Goal: Information Seeking & Learning: Learn about a topic

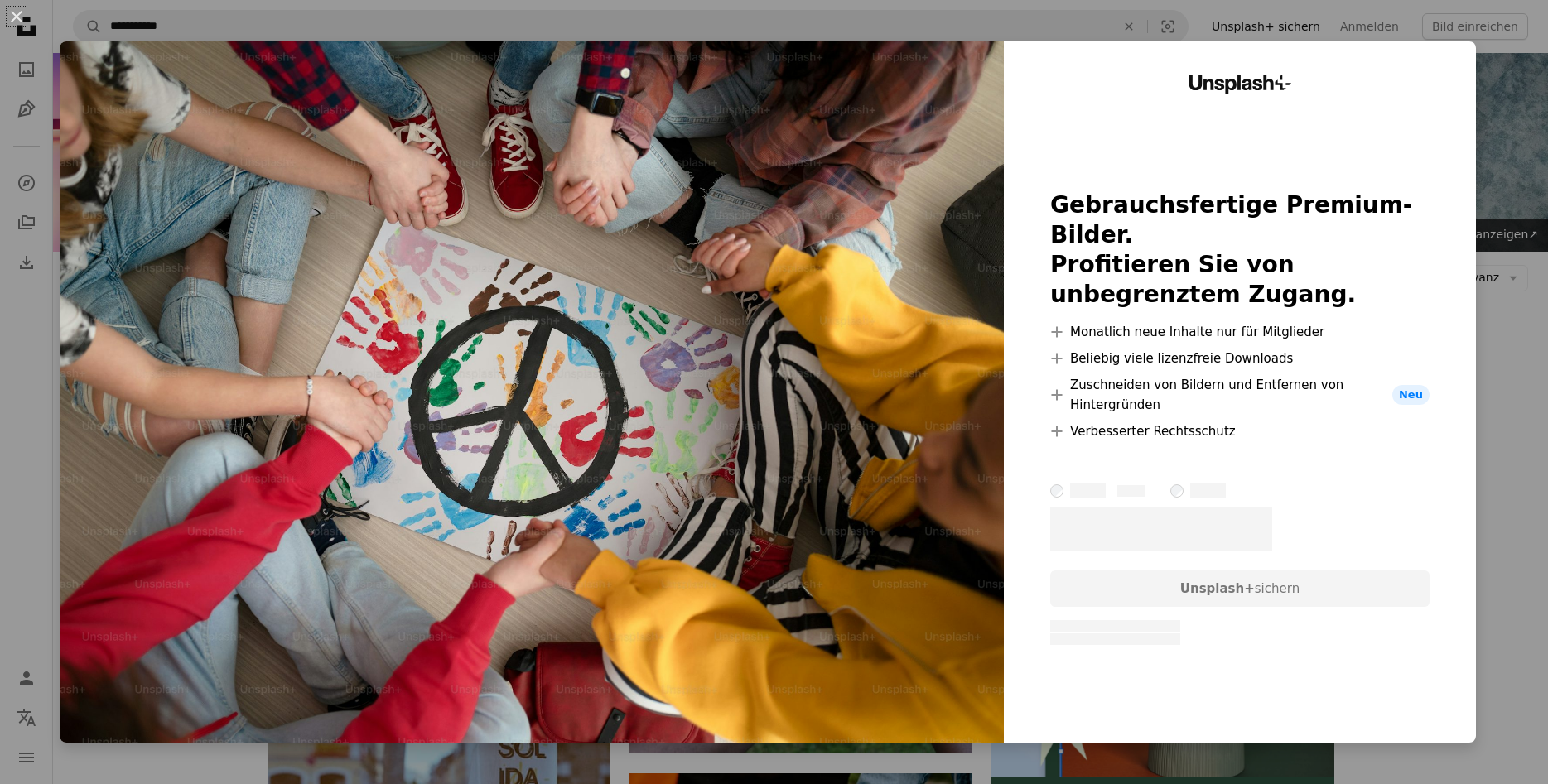
scroll to position [929, 0]
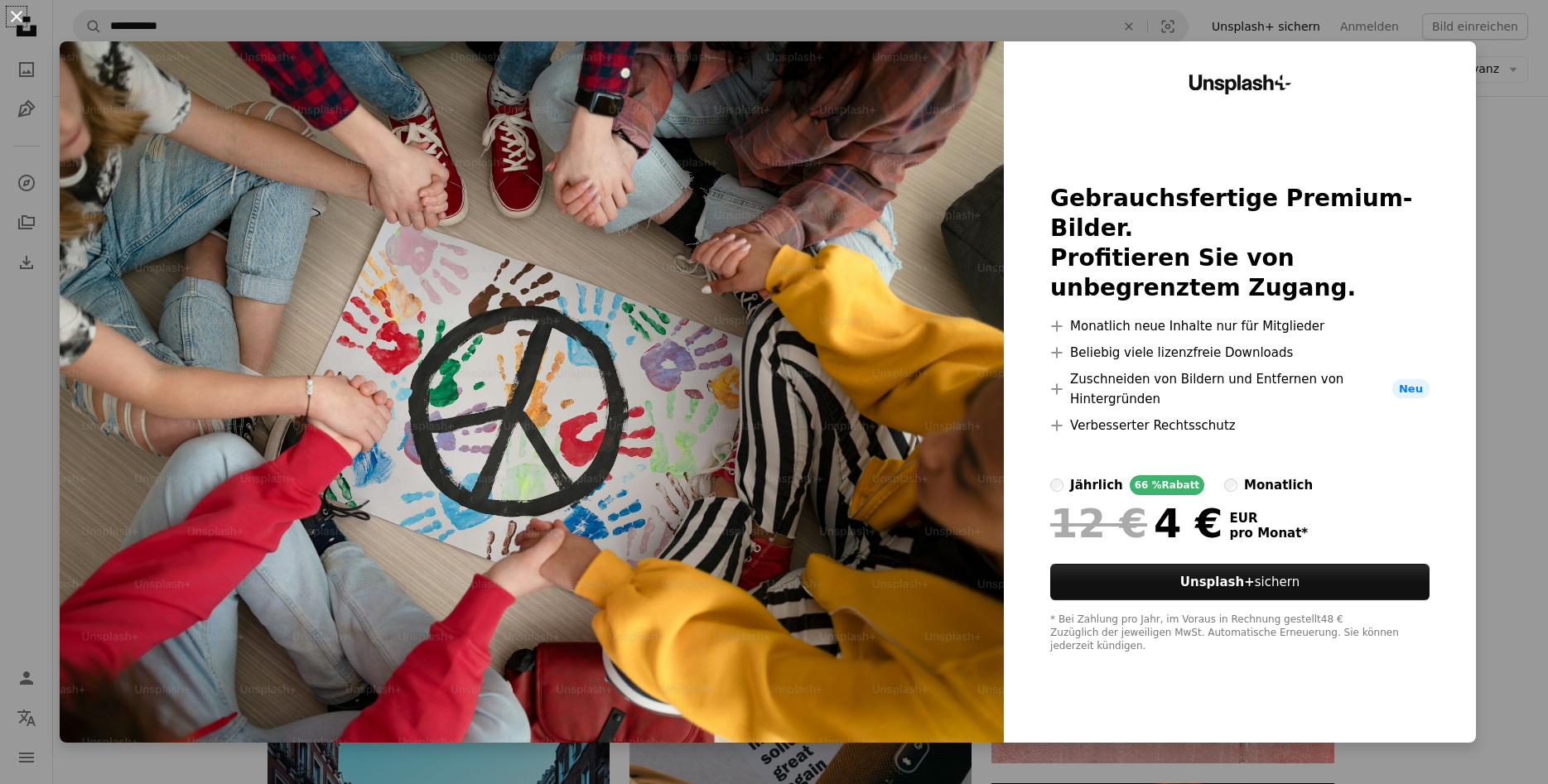
click at [23, 12] on button "An X shape" at bounding box center [17, 17] width 20 height 20
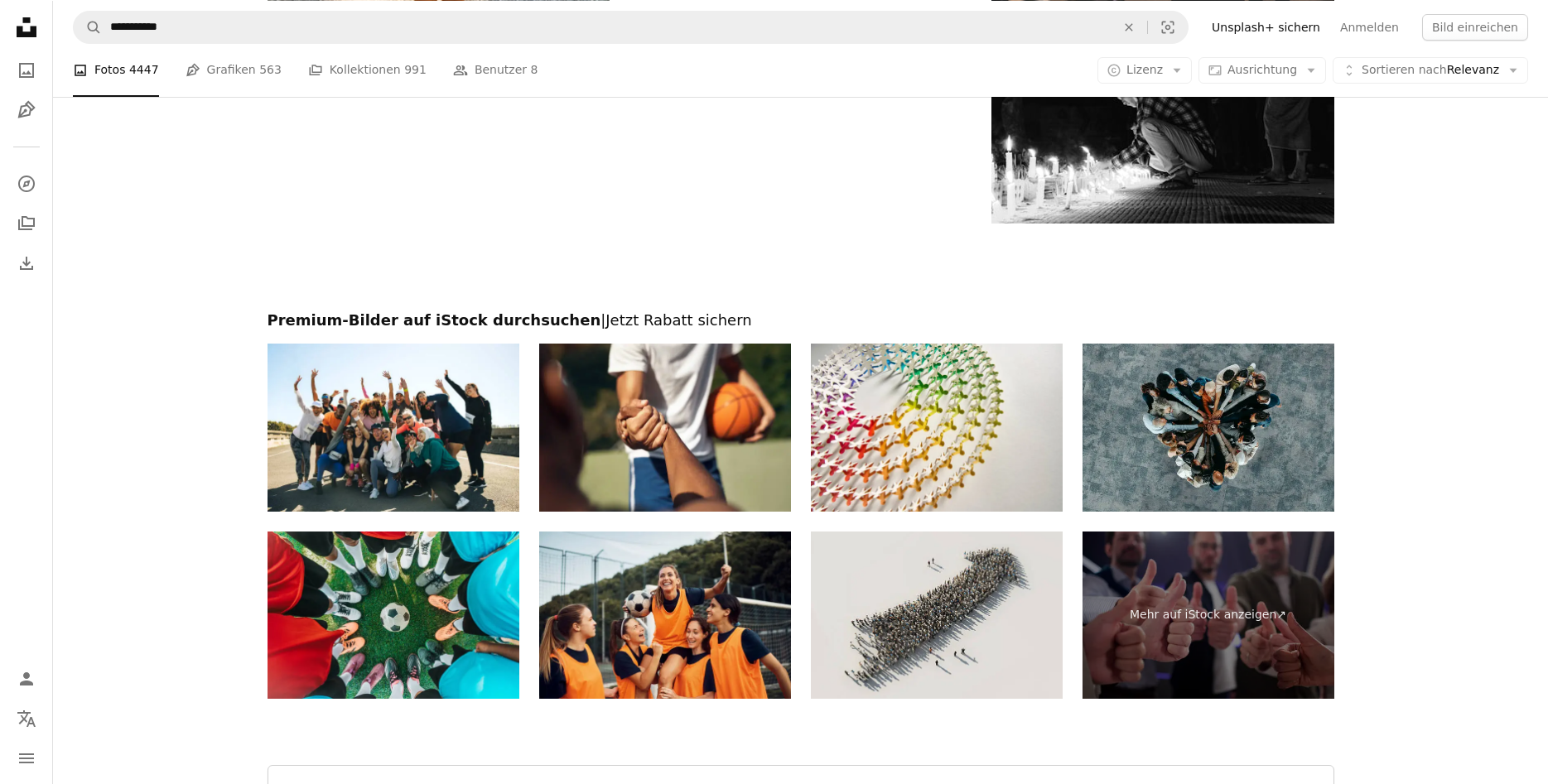
scroll to position [2937, 0]
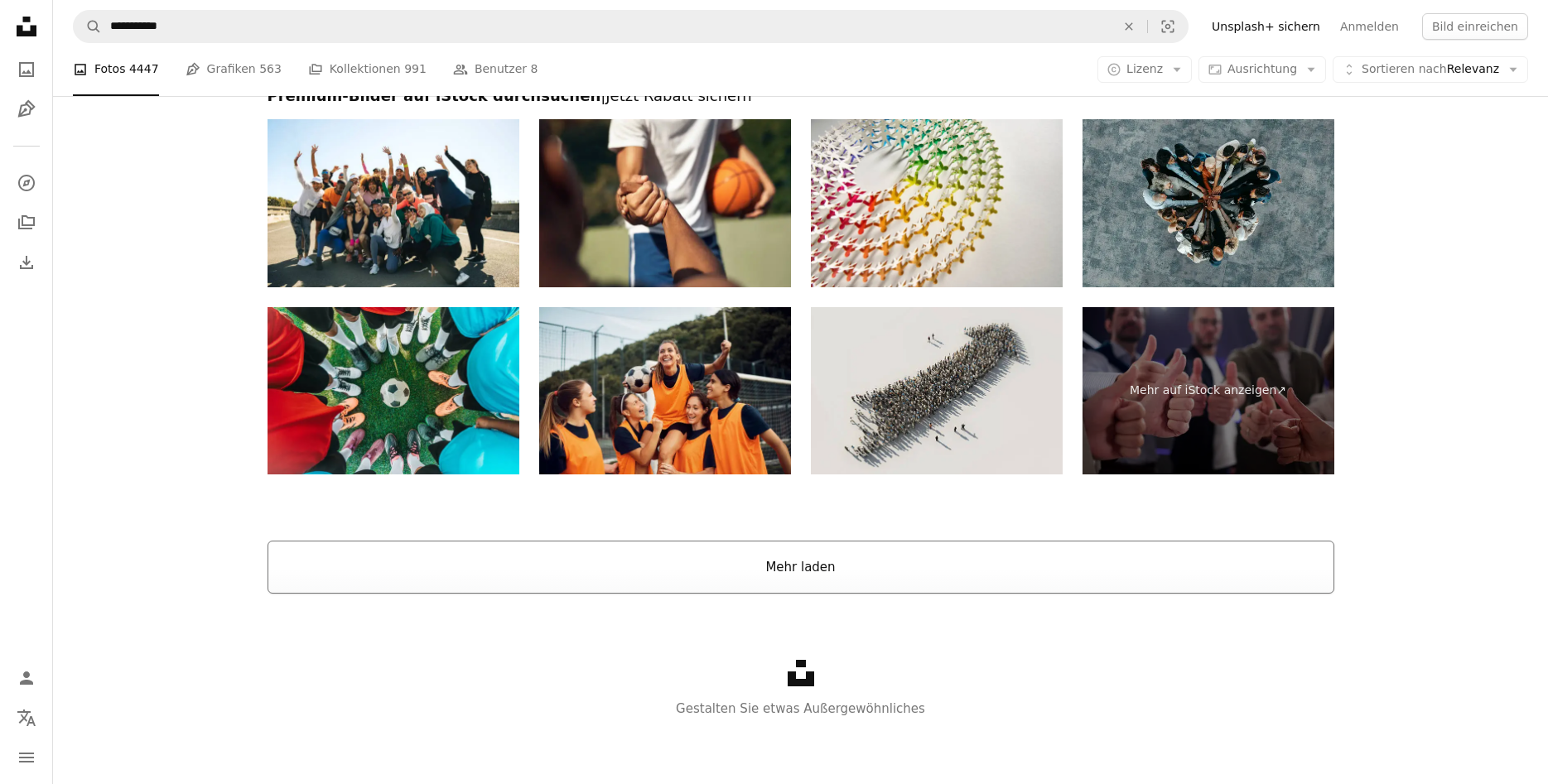
click at [811, 578] on button "Mehr laden" at bounding box center [801, 567] width 1066 height 53
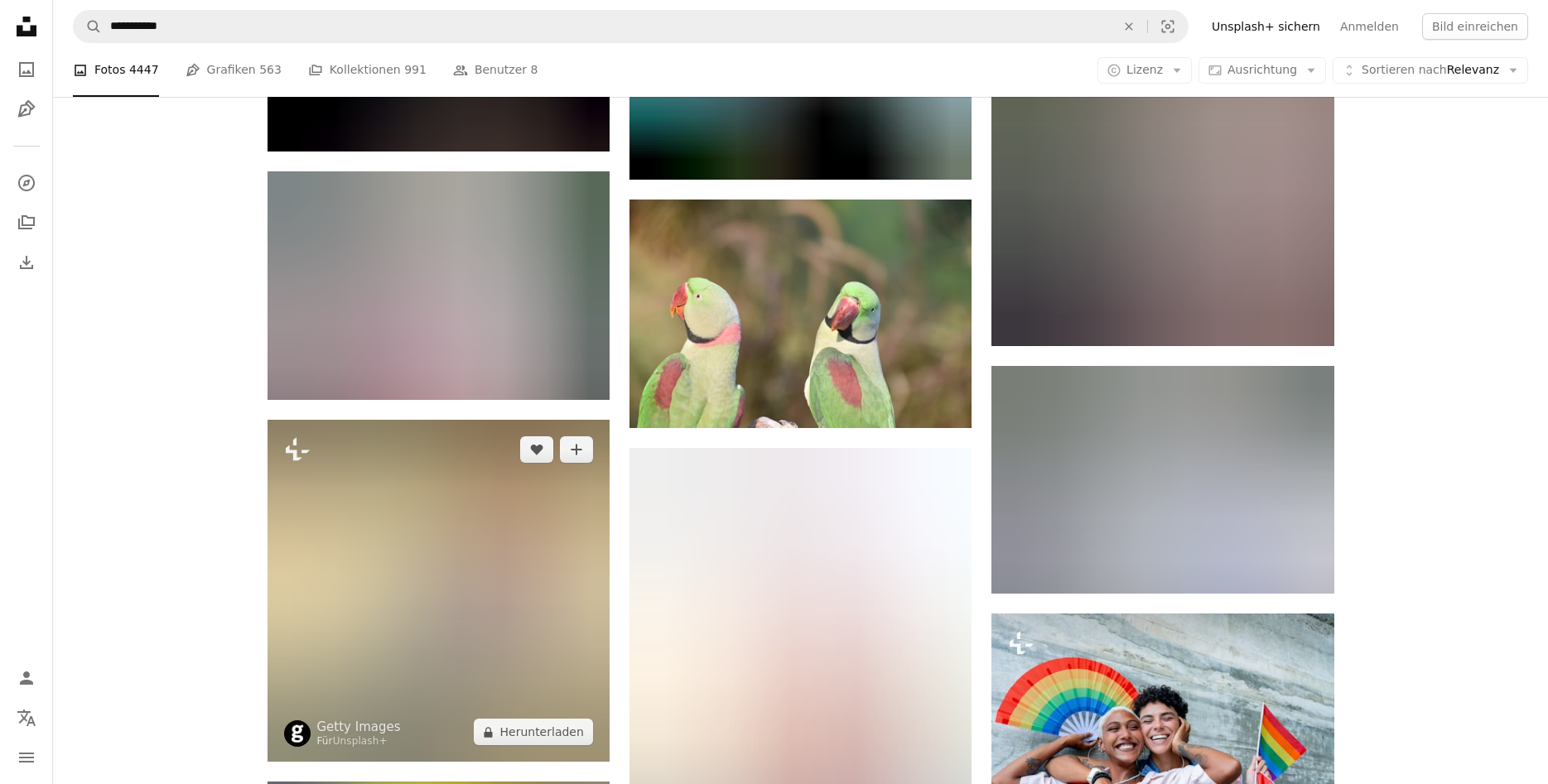
scroll to position [49596, 0]
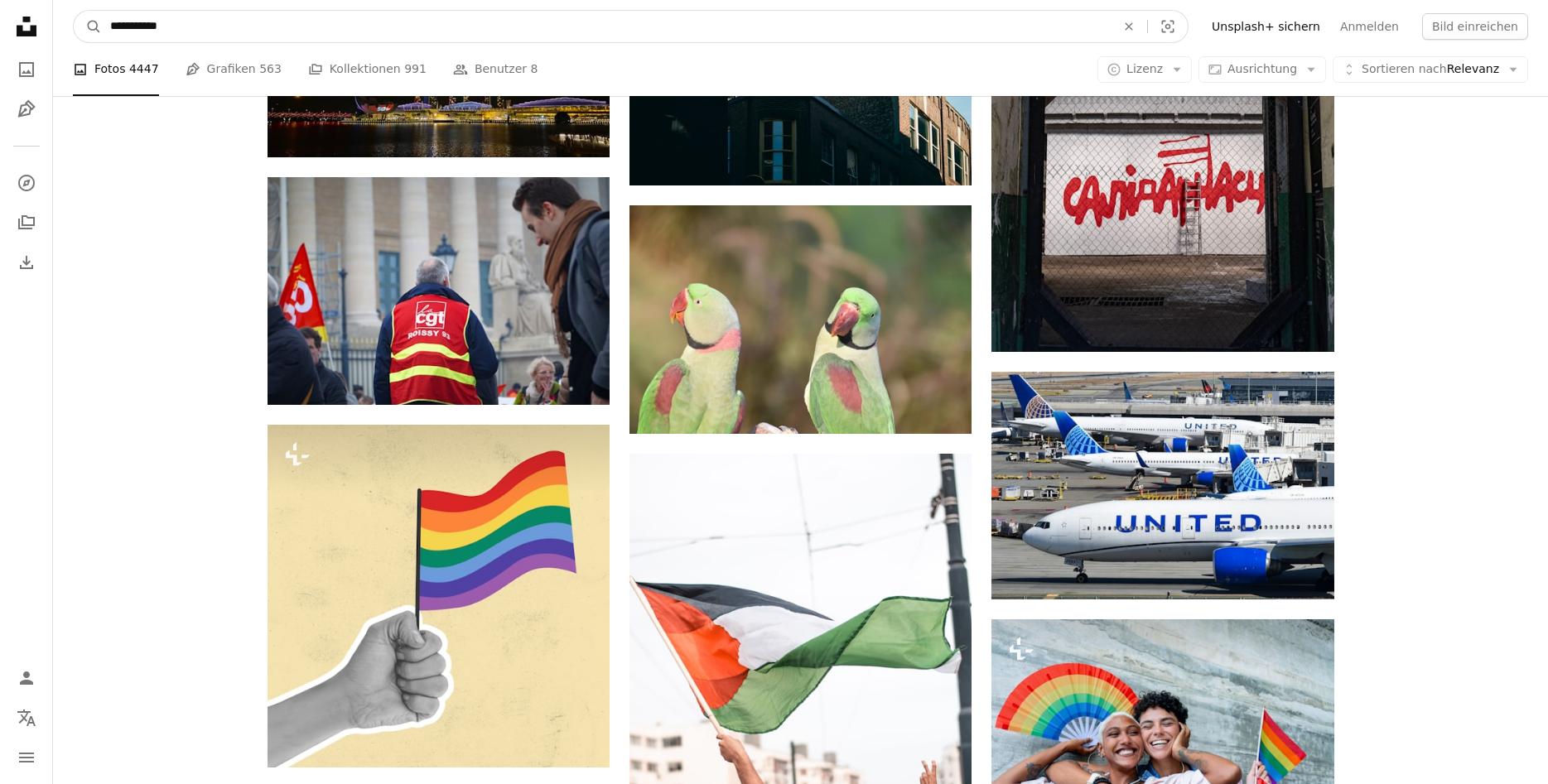
drag, startPoint x: 176, startPoint y: 33, endPoint x: 2, endPoint y: -10, distance: 179.2
click at [102, 10] on input "**********" at bounding box center [606, 26] width 1009 height 31
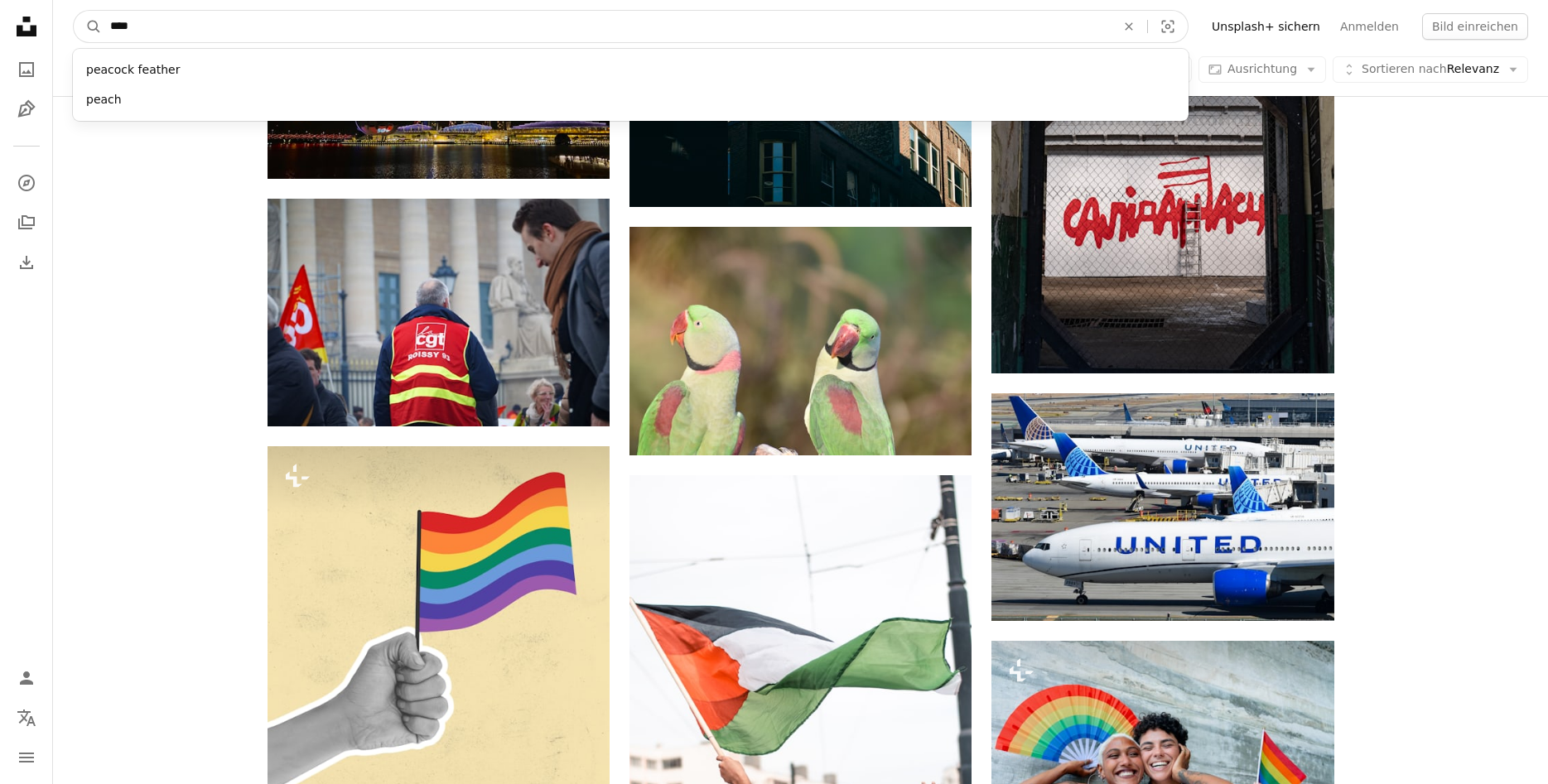
type input "*****"
click button "A magnifying glass" at bounding box center [88, 26] width 28 height 31
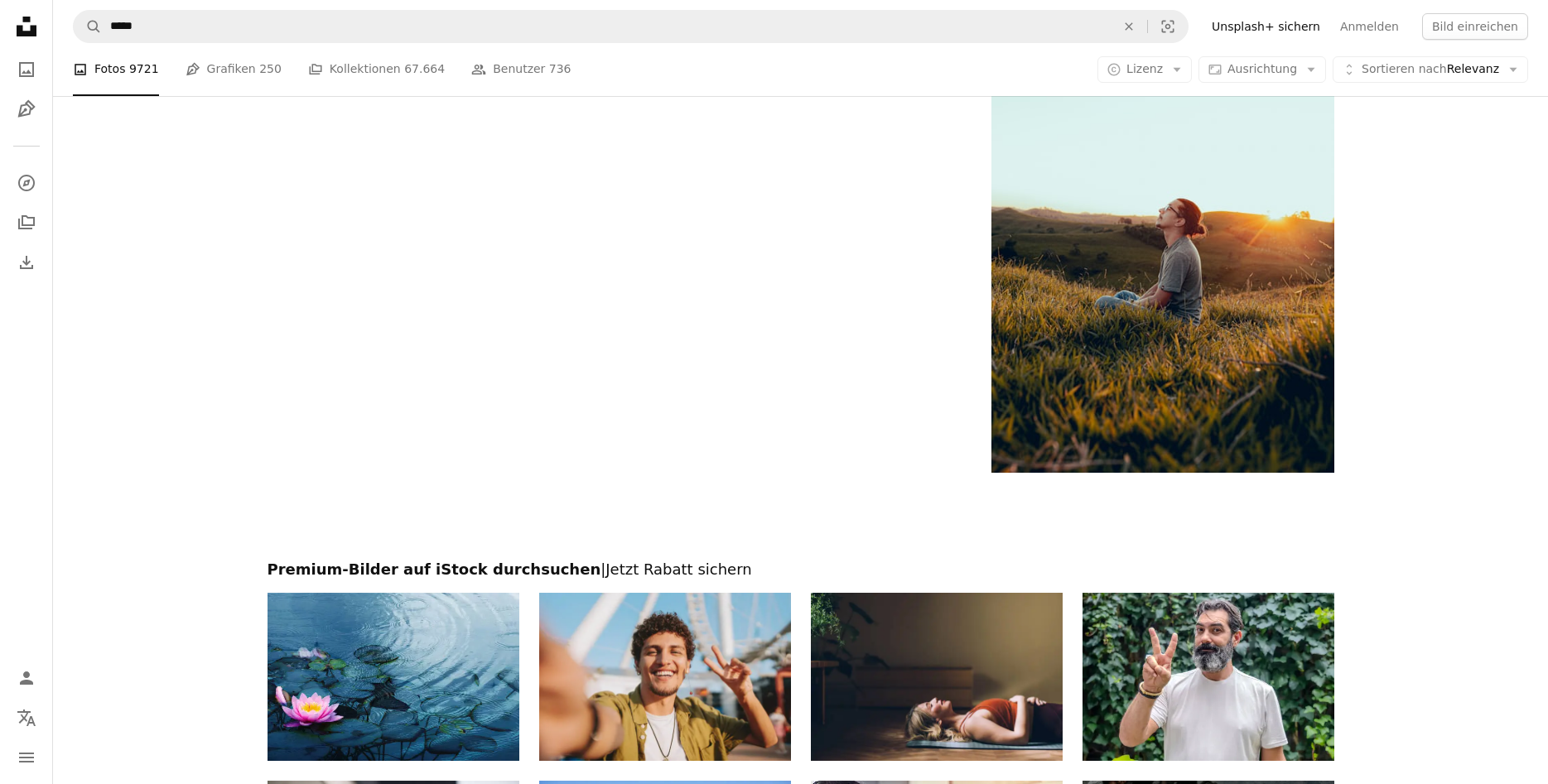
scroll to position [3379, 0]
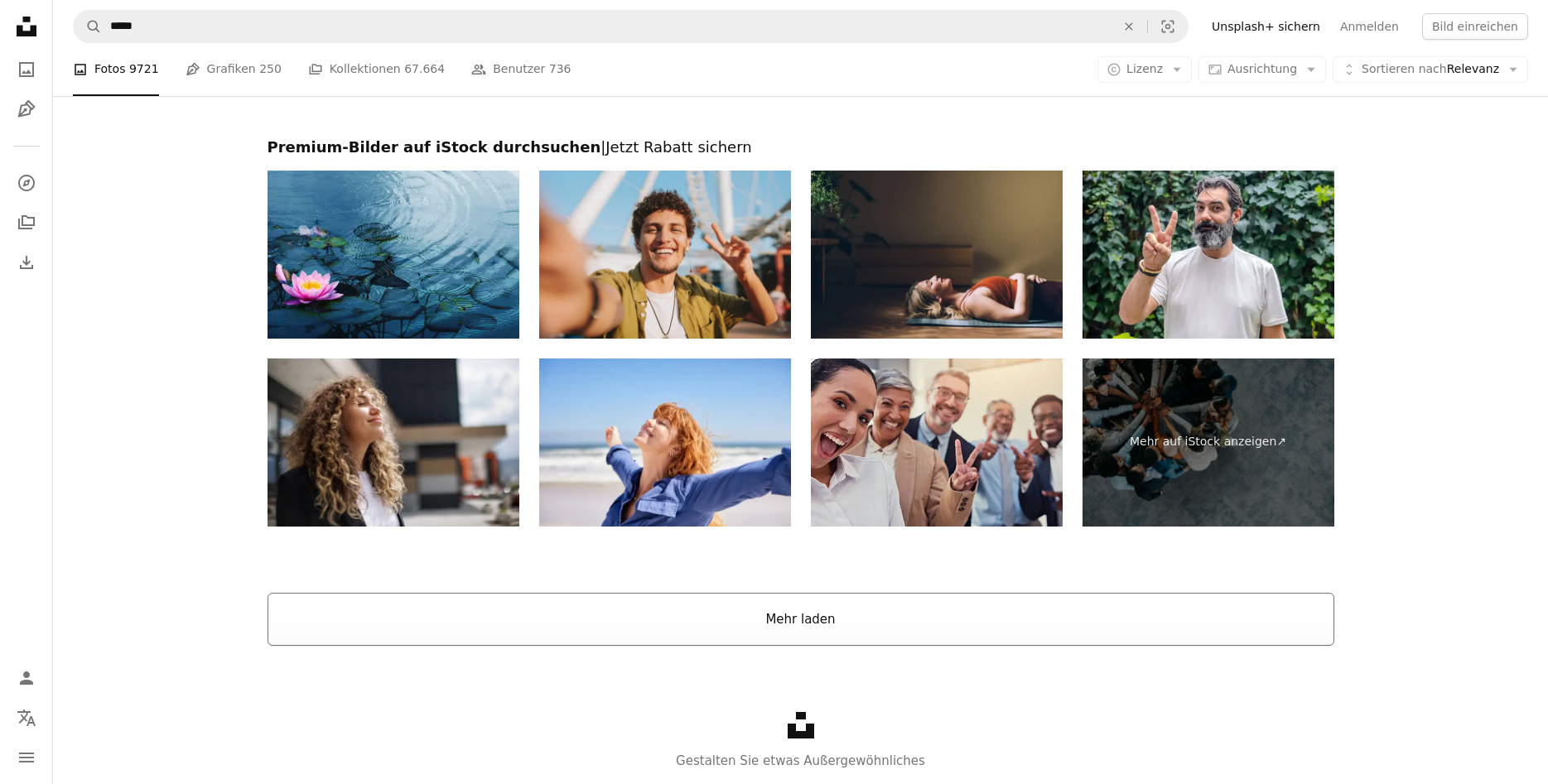
click at [821, 620] on button "Mehr laden" at bounding box center [801, 619] width 1066 height 53
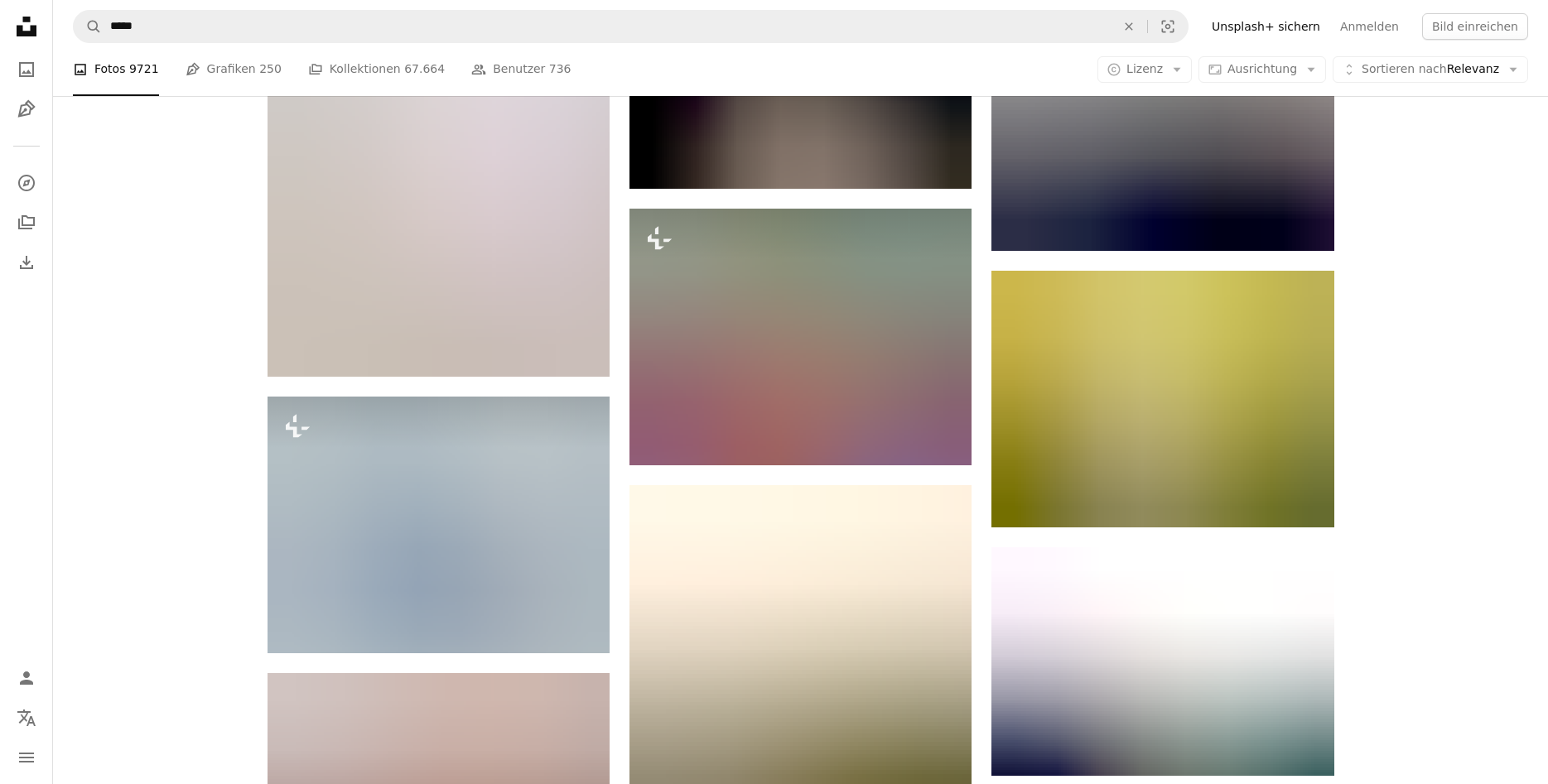
scroll to position [12409, 0]
